Goal: Find contact information: Find contact information

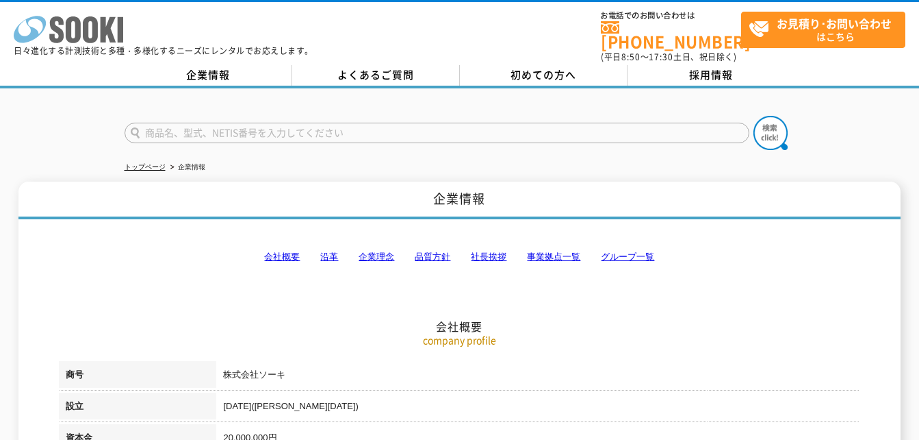
click at [70, 30] on icon at bounding box center [73, 29] width 15 height 27
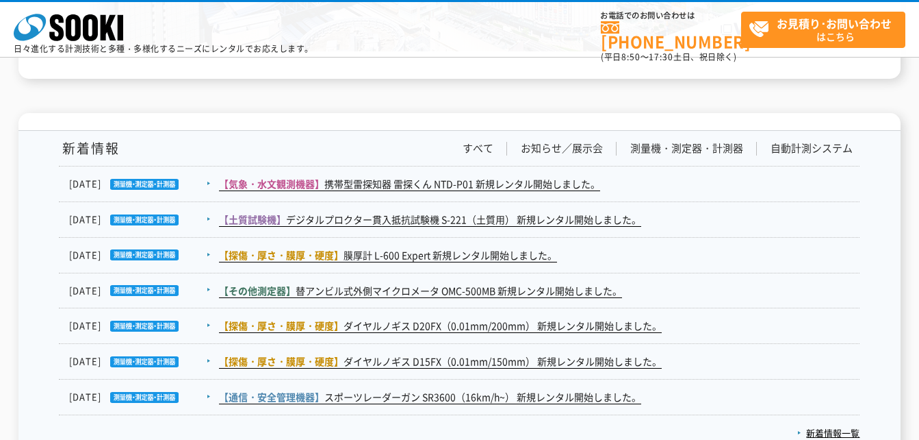
scroll to position [2259, 0]
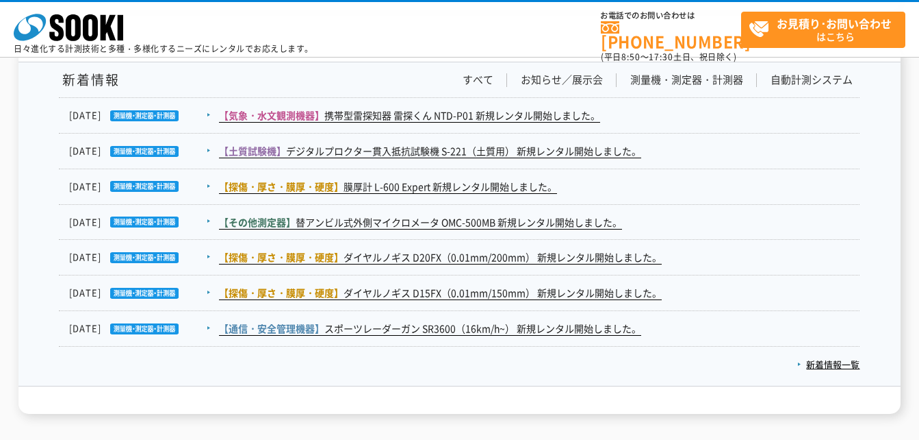
click at [843, 373] on p "新着情報一覧" at bounding box center [459, 360] width 801 height 29
click at [843, 369] on link "新着情報一覧" at bounding box center [829, 363] width 62 height 13
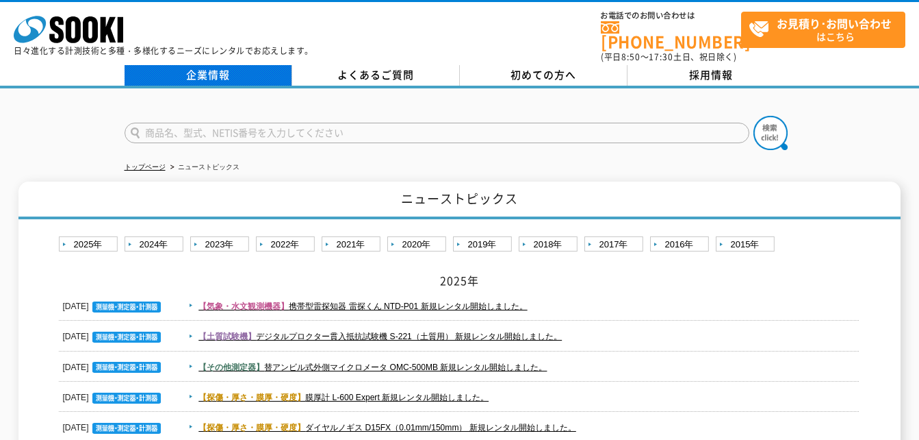
click at [229, 65] on link "企業情報" at bounding box center [209, 75] width 168 height 21
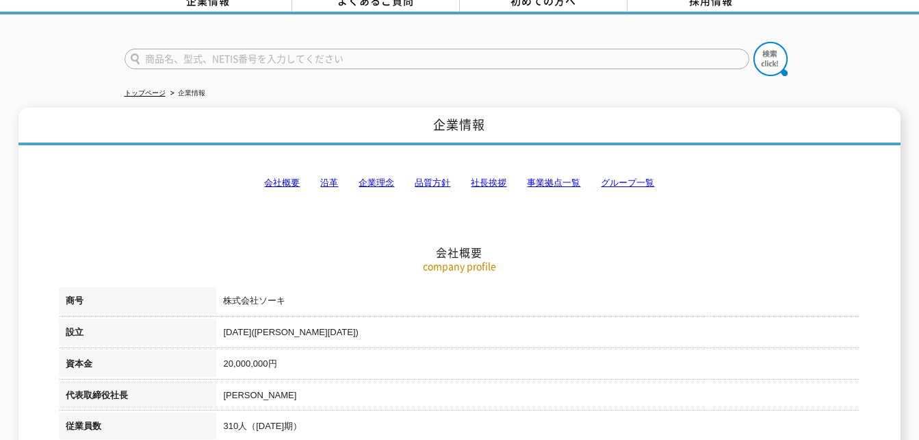
scroll to position [34, 0]
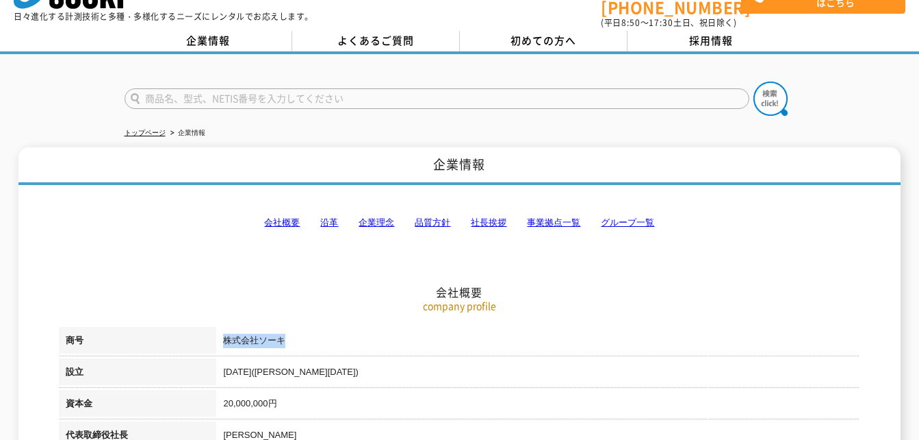
drag, startPoint x: 303, startPoint y: 335, endPoint x: 218, endPoint y: 329, distance: 85.2
click at [218, 329] on td "株式会社ソーキ" at bounding box center [538, 342] width 644 height 31
copy td "株式会社ソーキ"
click at [366, 279] on h2 "会社概要" at bounding box center [459, 223] width 801 height 151
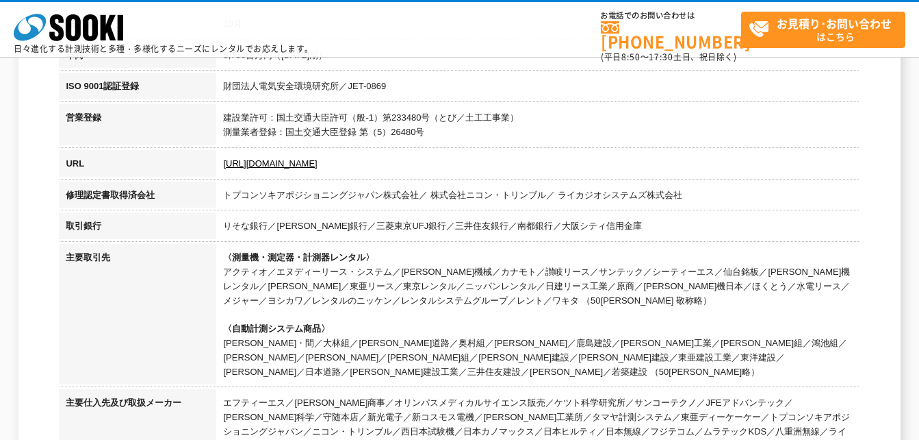
scroll to position [445, 0]
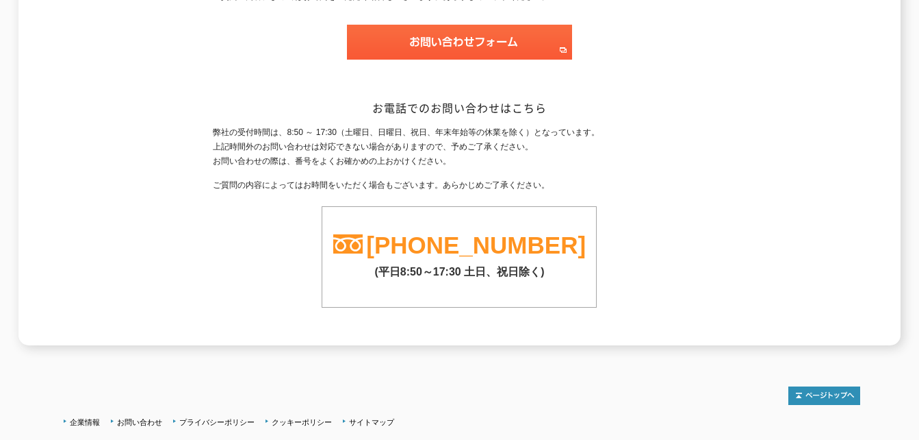
scroll to position [321, 0]
